Goal: Find contact information: Find contact information

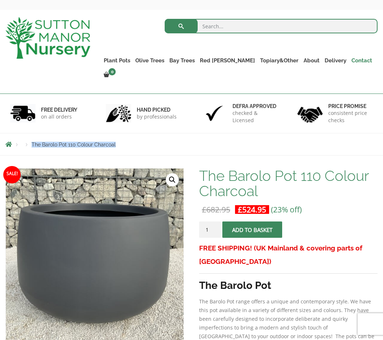
click at [349, 56] on link "Contact" at bounding box center [362, 61] width 26 height 10
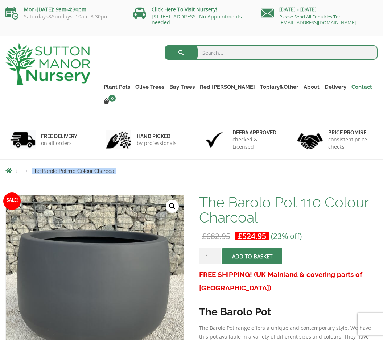
click at [349, 85] on link "Contact" at bounding box center [362, 87] width 26 height 10
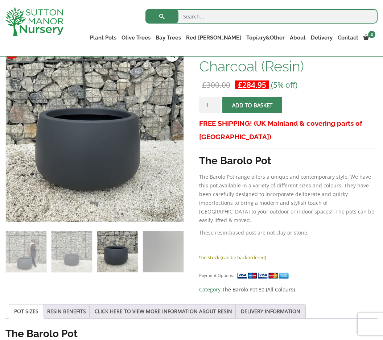
scroll to position [123, 0]
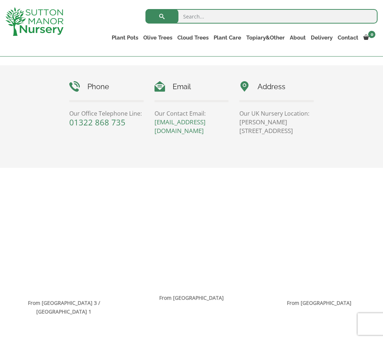
scroll to position [330, 0]
